Goal: Find specific page/section: Find specific page/section

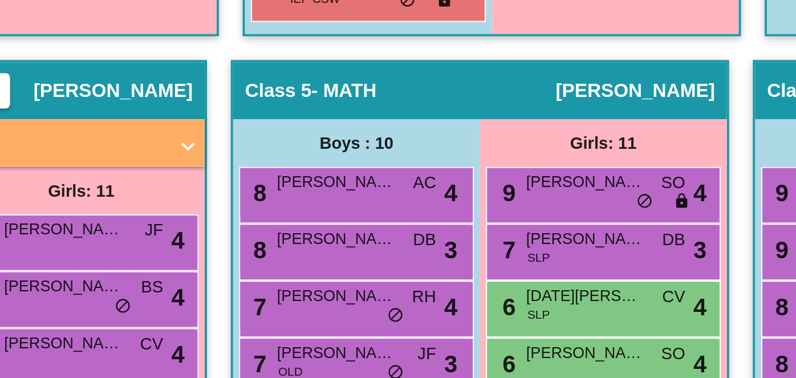
scroll to position [580, 0]
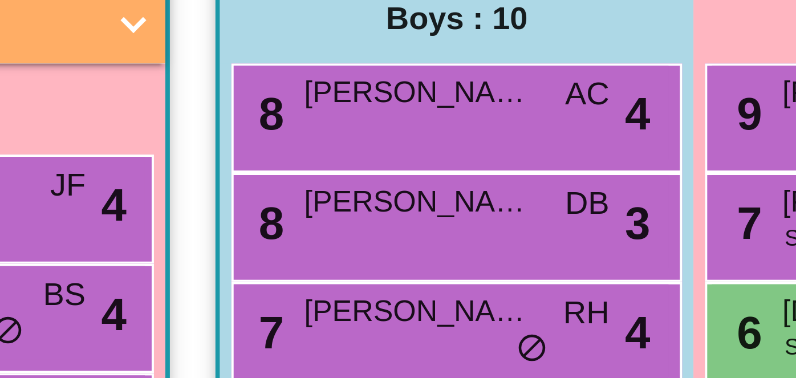
click at [135, 222] on div "9 [PERSON_NAME] CV lock do_not_disturb_alt 3" at bounding box center [80, 217] width 109 height 23
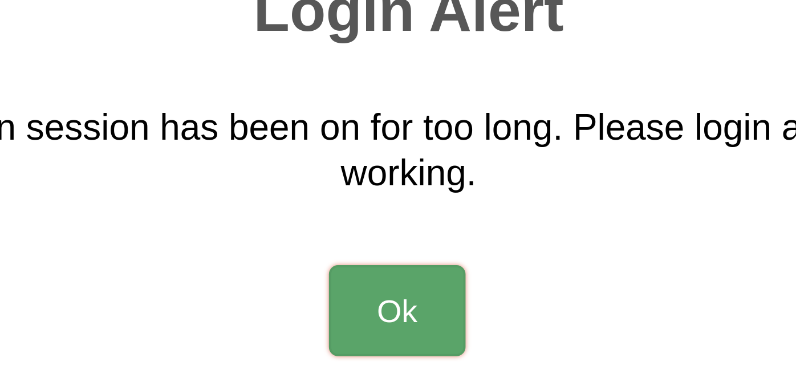
type input "[PERSON_NAME][EMAIL_ADDRESS][DOMAIN_NAME]"
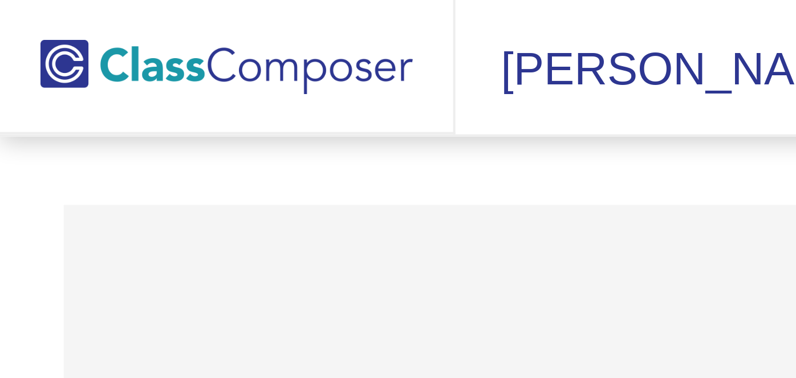
type input "[PERSON_NAME][EMAIL_ADDRESS][DOMAIN_NAME]"
